Goal: Communication & Community: Answer question/provide support

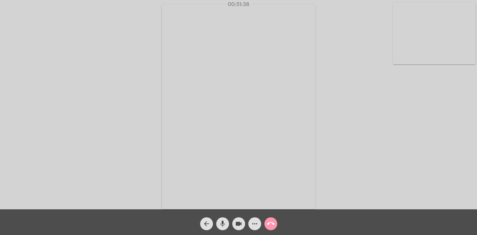
click at [275, 223] on button "call_end" at bounding box center [271, 223] width 13 height 13
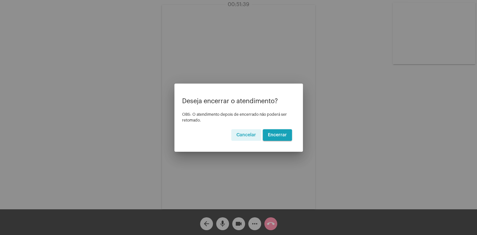
click at [284, 134] on span "Encerrar" at bounding box center [277, 135] width 19 height 5
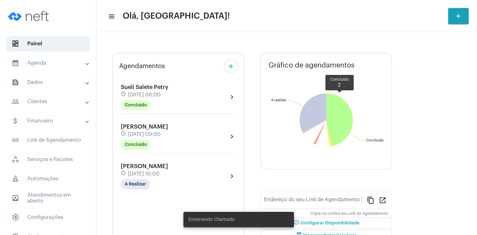
type input "[URL][DOMAIN_NAME]"
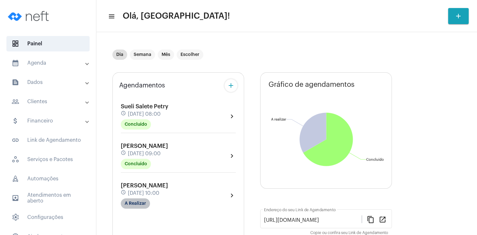
click at [139, 203] on mat-chip "A Realizar" at bounding box center [135, 203] width 29 height 10
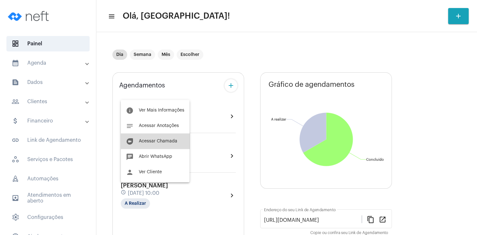
click at [158, 138] on button "duo [PERSON_NAME]" at bounding box center [155, 140] width 69 height 15
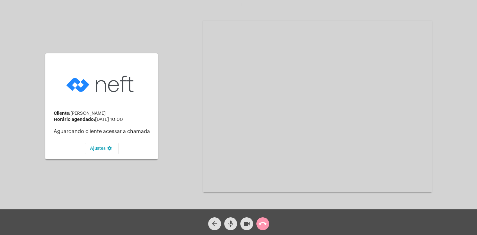
click at [336, 83] on video at bounding box center [317, 107] width 229 height 172
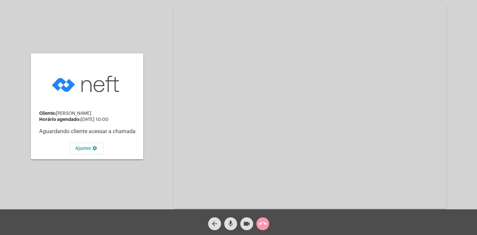
click at [156, 104] on div "Cliente: [PERSON_NAME] agendado: [DATE] 10:00 Aguardando cliente acessar a cham…" at bounding box center [239, 105] width 476 height 209
click at [133, 91] on mat-card-content "Cliente: [PERSON_NAME] agendado: [DATE] 10:00 Aguardando cliente acessar a cham…" at bounding box center [87, 107] width 102 height 96
click at [133, 38] on div "Cliente: [PERSON_NAME] agendado: [DATE] 10:00 Aguardando cliente acessar a cham…" at bounding box center [87, 107] width 113 height 208
